Goal: Information Seeking & Learning: Learn about a topic

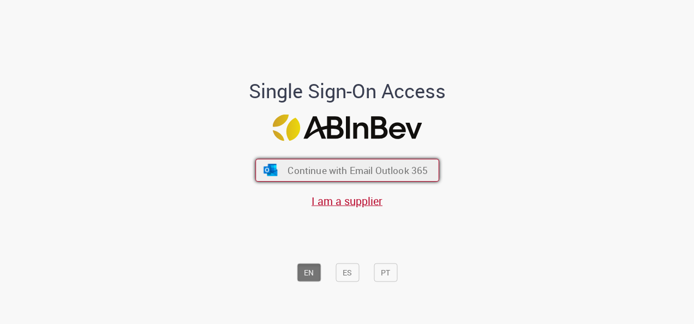
click at [348, 175] on span "Continue with Email Outlook 365" at bounding box center [357, 170] width 140 height 13
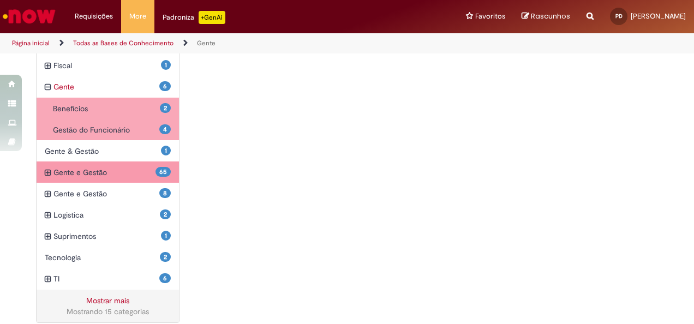
click at [107, 167] on span "Gente e Gestão Itens" at bounding box center [104, 172] width 102 height 11
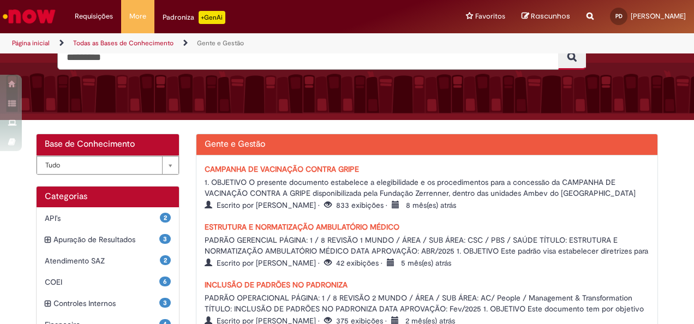
scroll to position [164, 0]
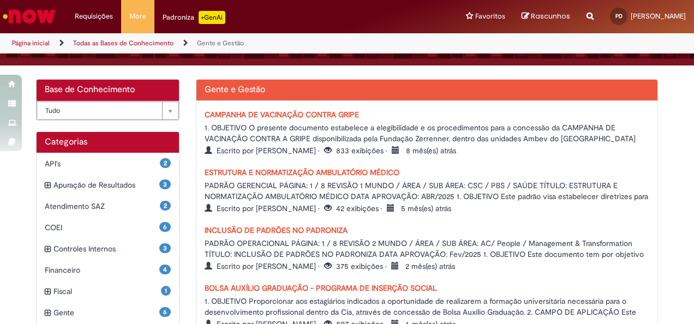
click at [307, 171] on link "ESTRUTURA E NORMATIZAÇÃO AMBULATÓRIO MÉDICO" at bounding box center [302, 172] width 195 height 10
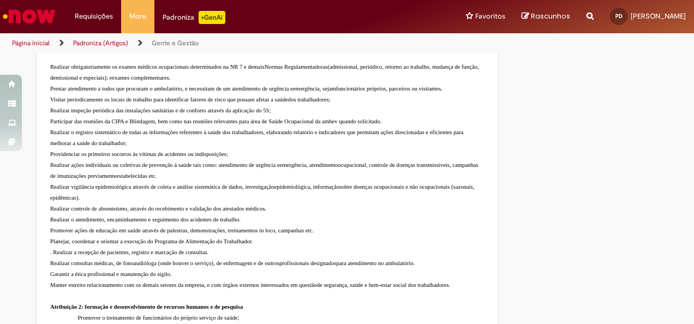
scroll to position [982, 0]
